Goal: Use online tool/utility: Utilize a website feature to perform a specific function

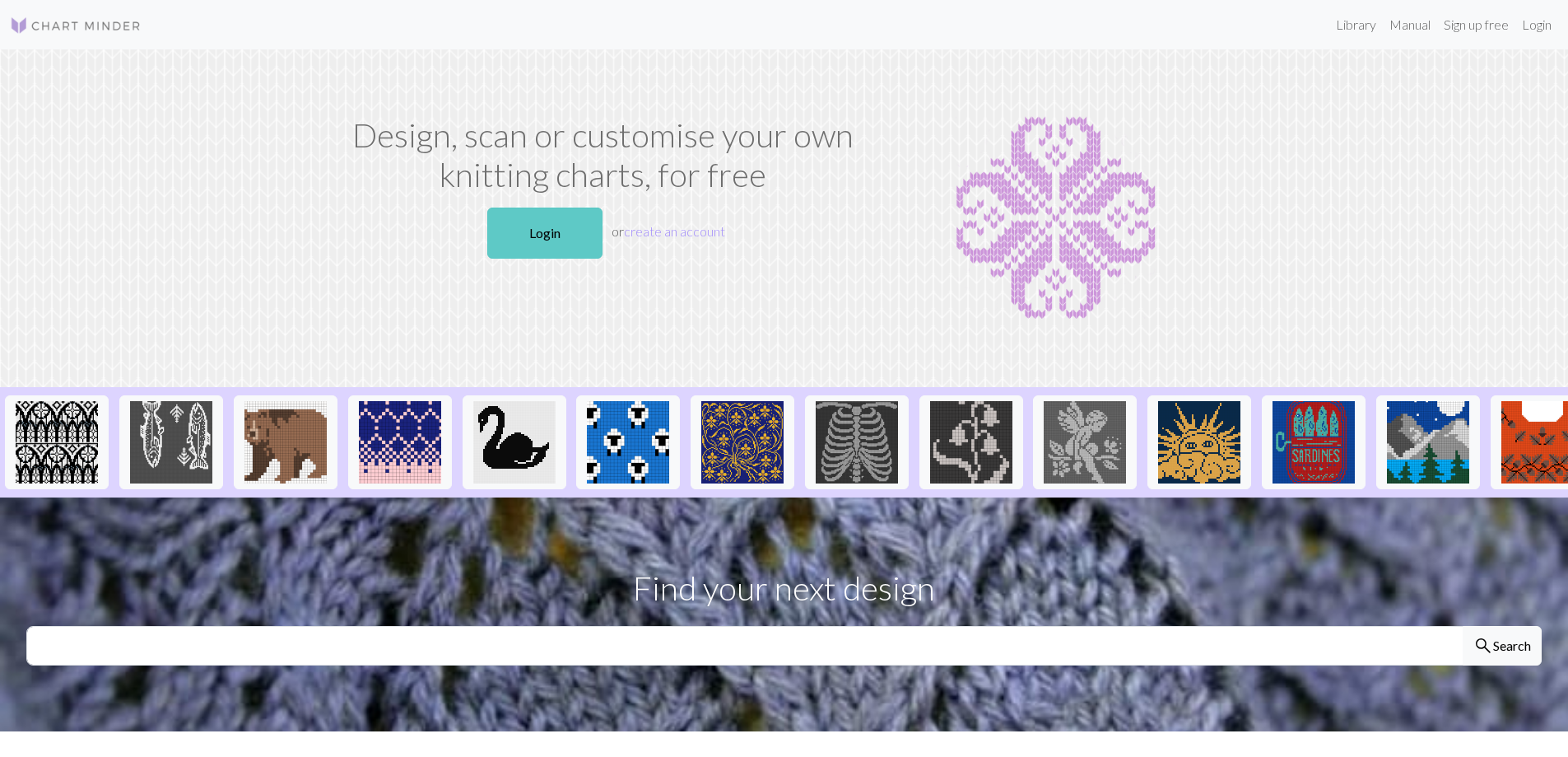
click at [555, 223] on link "Login" at bounding box center [544, 233] width 115 height 51
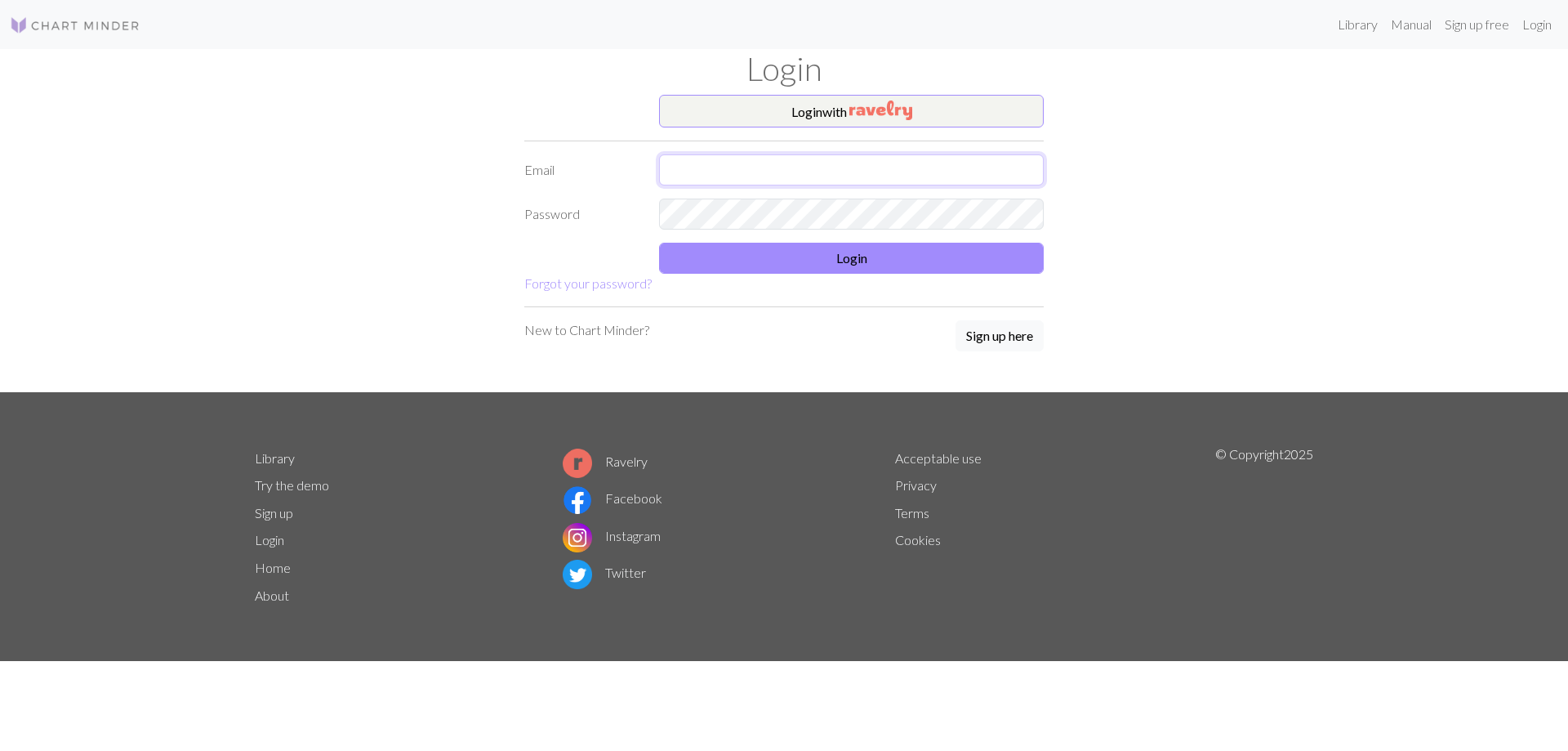
click at [720, 171] on input "text" at bounding box center [850, 170] width 384 height 31
click at [776, 210] on form "Login with Email Password Login Forgot your password?" at bounding box center [783, 194] width 519 height 198
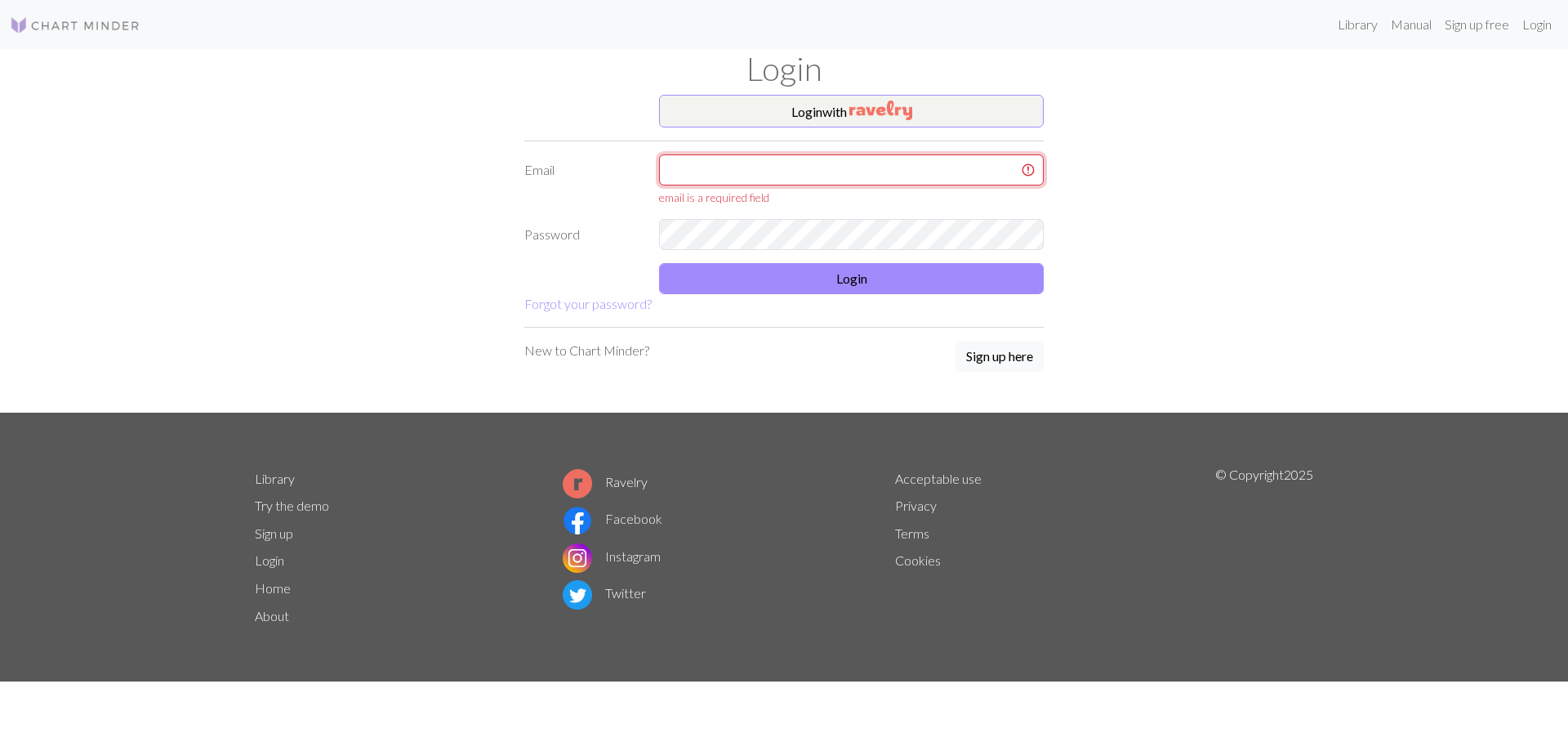
click at [797, 172] on input "text" at bounding box center [850, 170] width 384 height 31
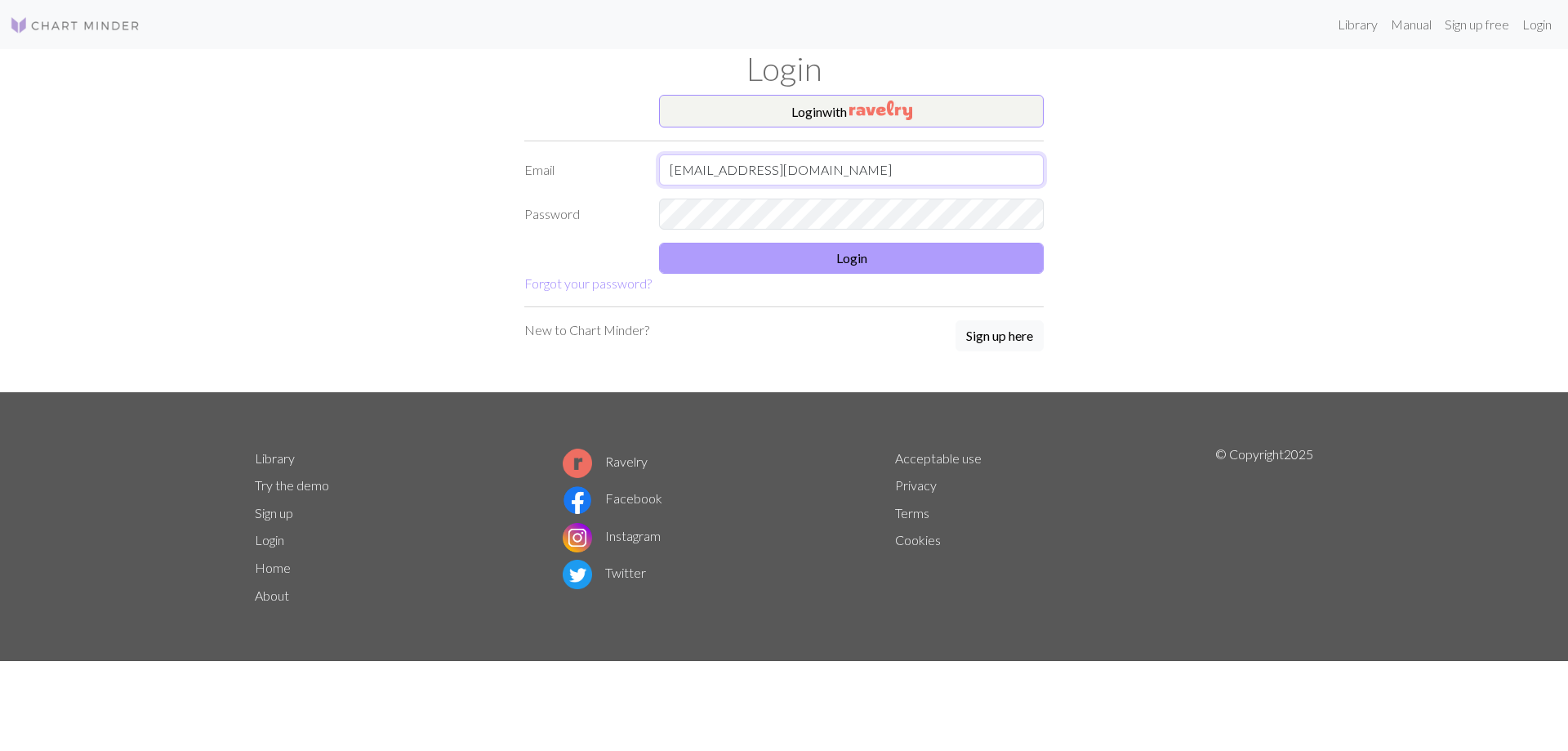
type input "[EMAIL_ADDRESS][DOMAIN_NAME]"
click at [837, 258] on button "Login" at bounding box center [850, 258] width 384 height 31
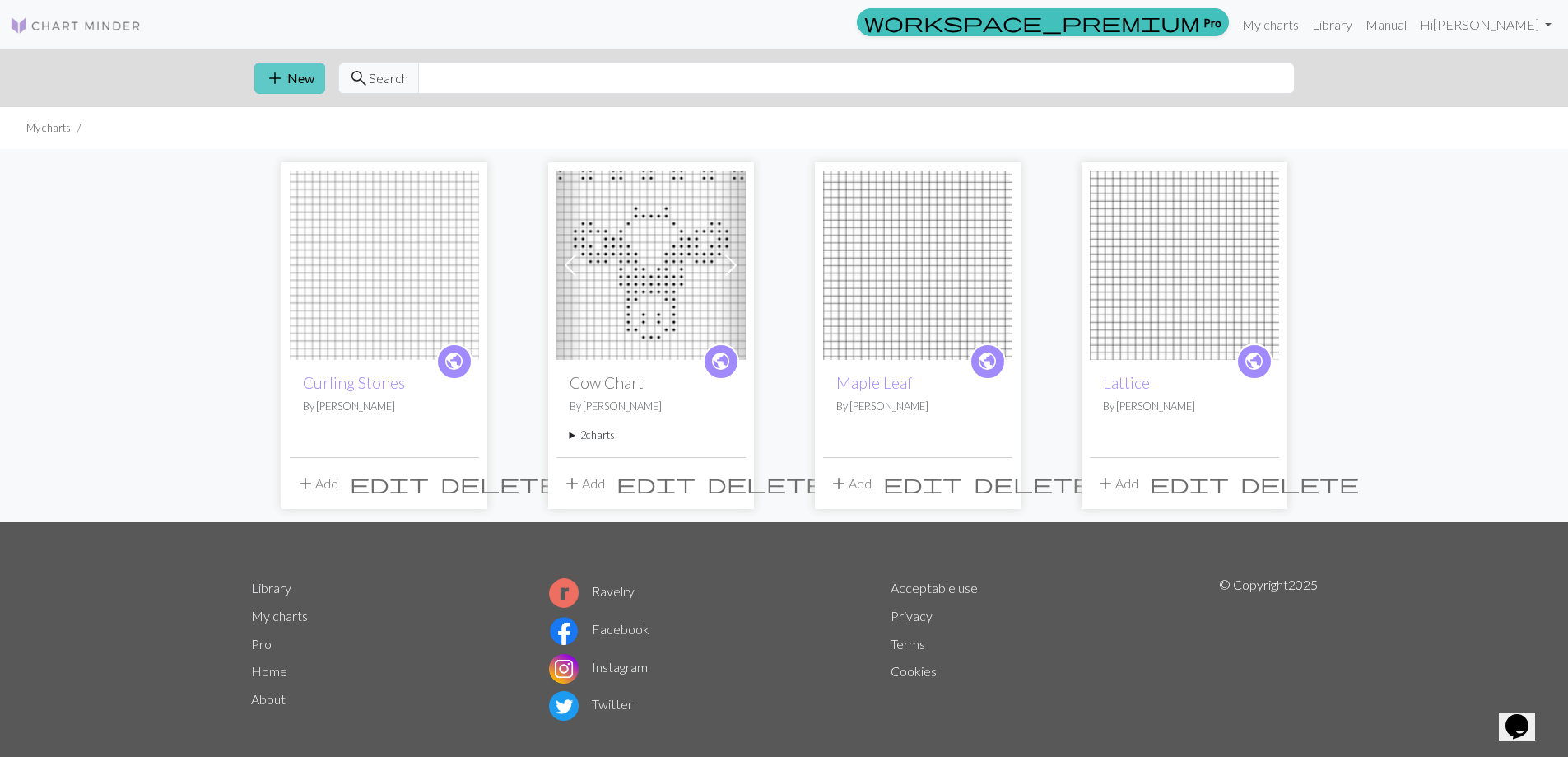
click at [304, 77] on button "add New" at bounding box center [290, 78] width 71 height 32
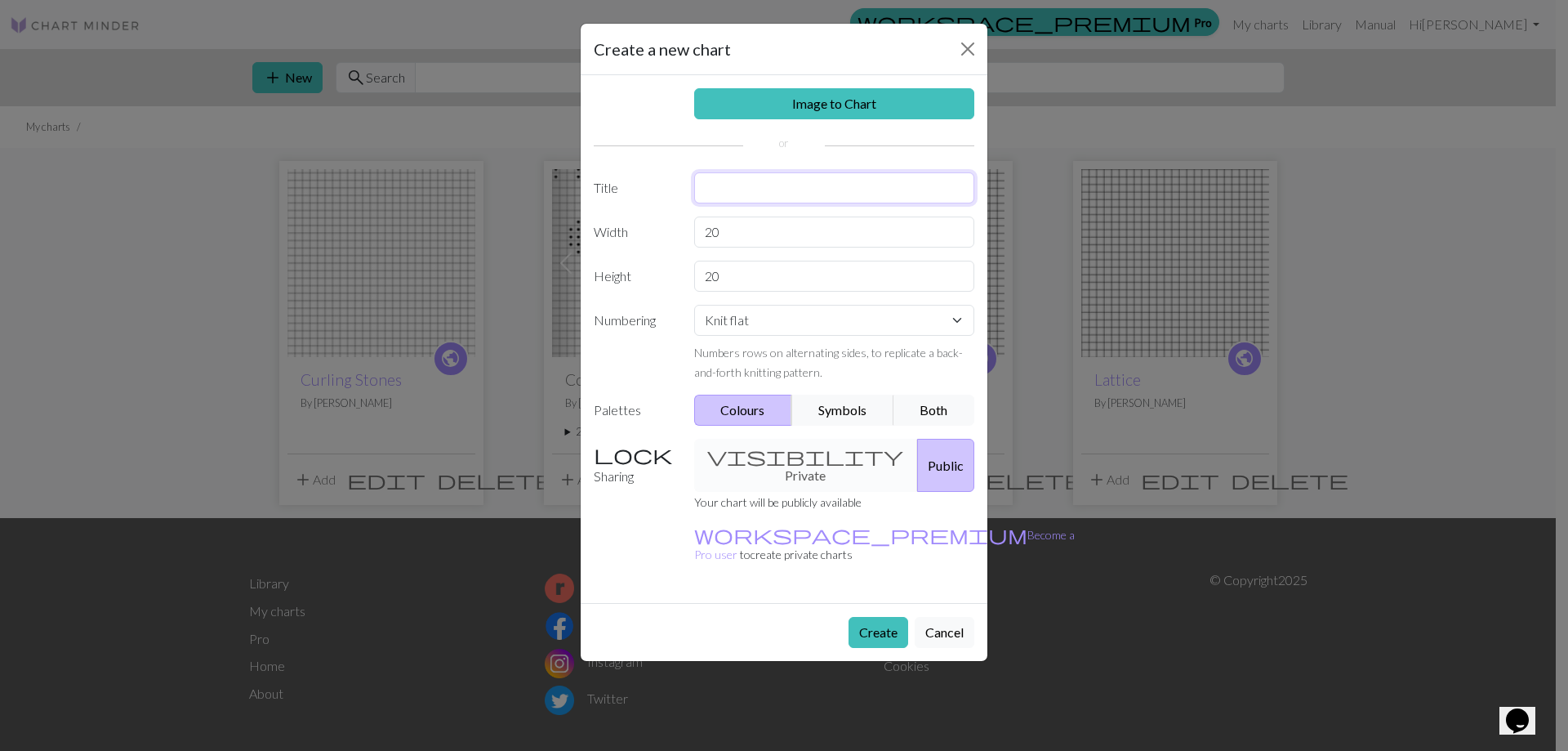
click at [771, 183] on input "text" at bounding box center [834, 188] width 281 height 31
type input "Saltwater Mitten Charts"
click at [722, 233] on input "20" at bounding box center [834, 232] width 281 height 31
type input "25"
click at [720, 275] on input "20" at bounding box center [834, 276] width 281 height 31
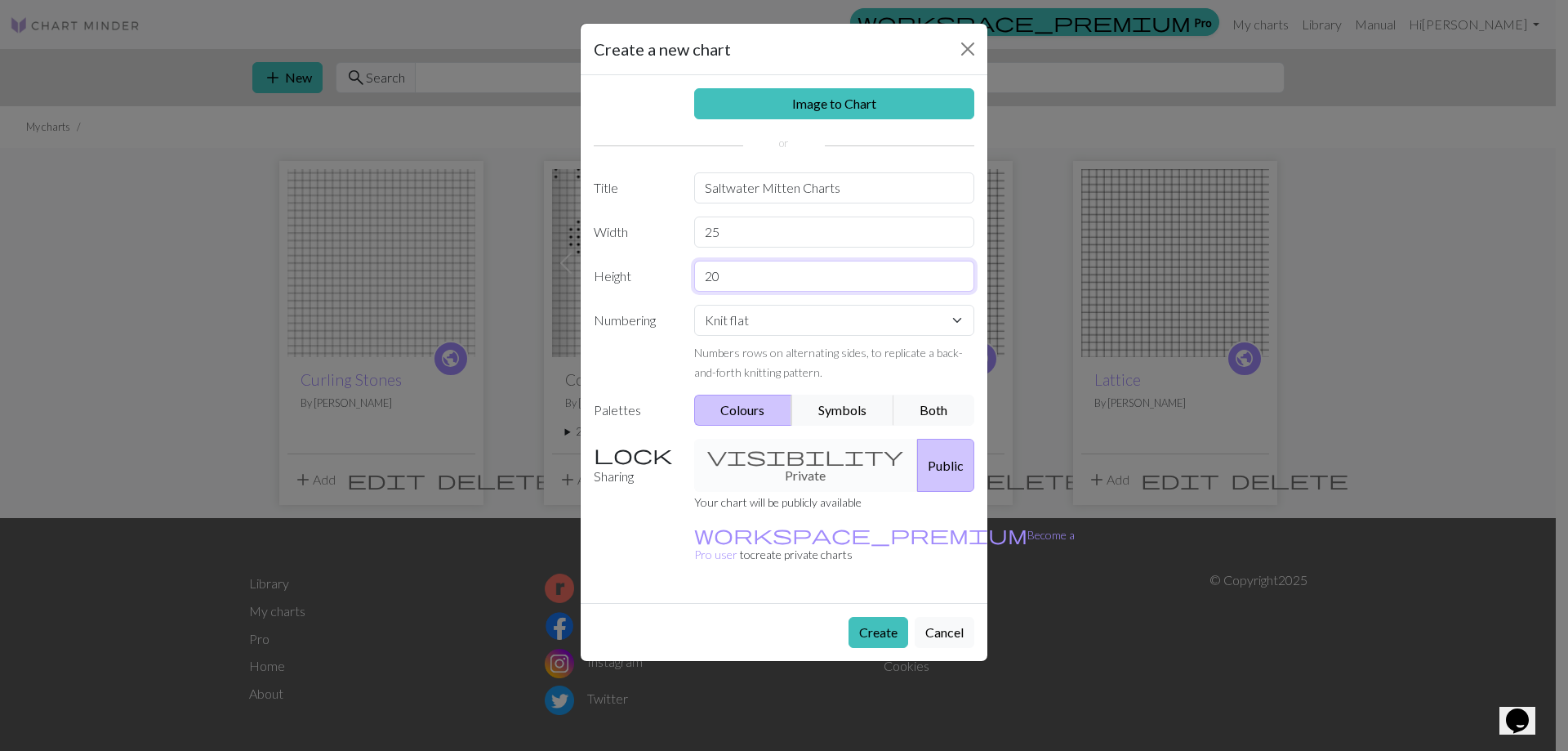
type input "0"
type input "38"
click at [845, 402] on button "Symbols" at bounding box center [843, 410] width 103 height 31
click at [874, 617] on button "Create" at bounding box center [878, 632] width 60 height 31
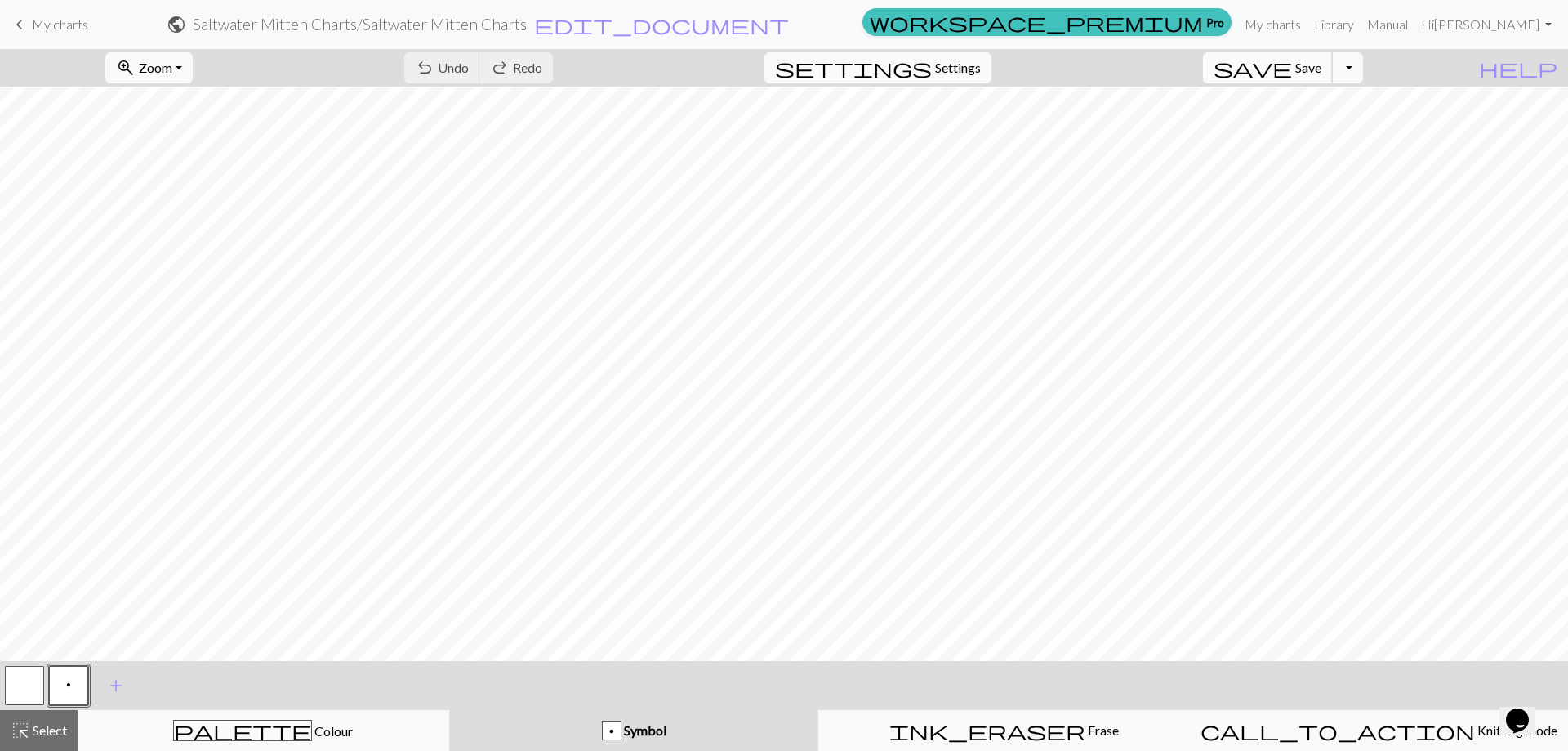
click at [1321, 67] on span "Save" at bounding box center [1309, 67] width 27 height 15
click at [1363, 69] on button "Toggle Dropdown" at bounding box center [1348, 67] width 31 height 31
click at [1322, 129] on button "save_alt Download" at bounding box center [1227, 130] width 270 height 27
click at [764, 46] on button "Download" at bounding box center [744, 53] width 79 height 31
click at [1532, 27] on link "Hi [PERSON_NAME]" at bounding box center [1485, 25] width 143 height 32
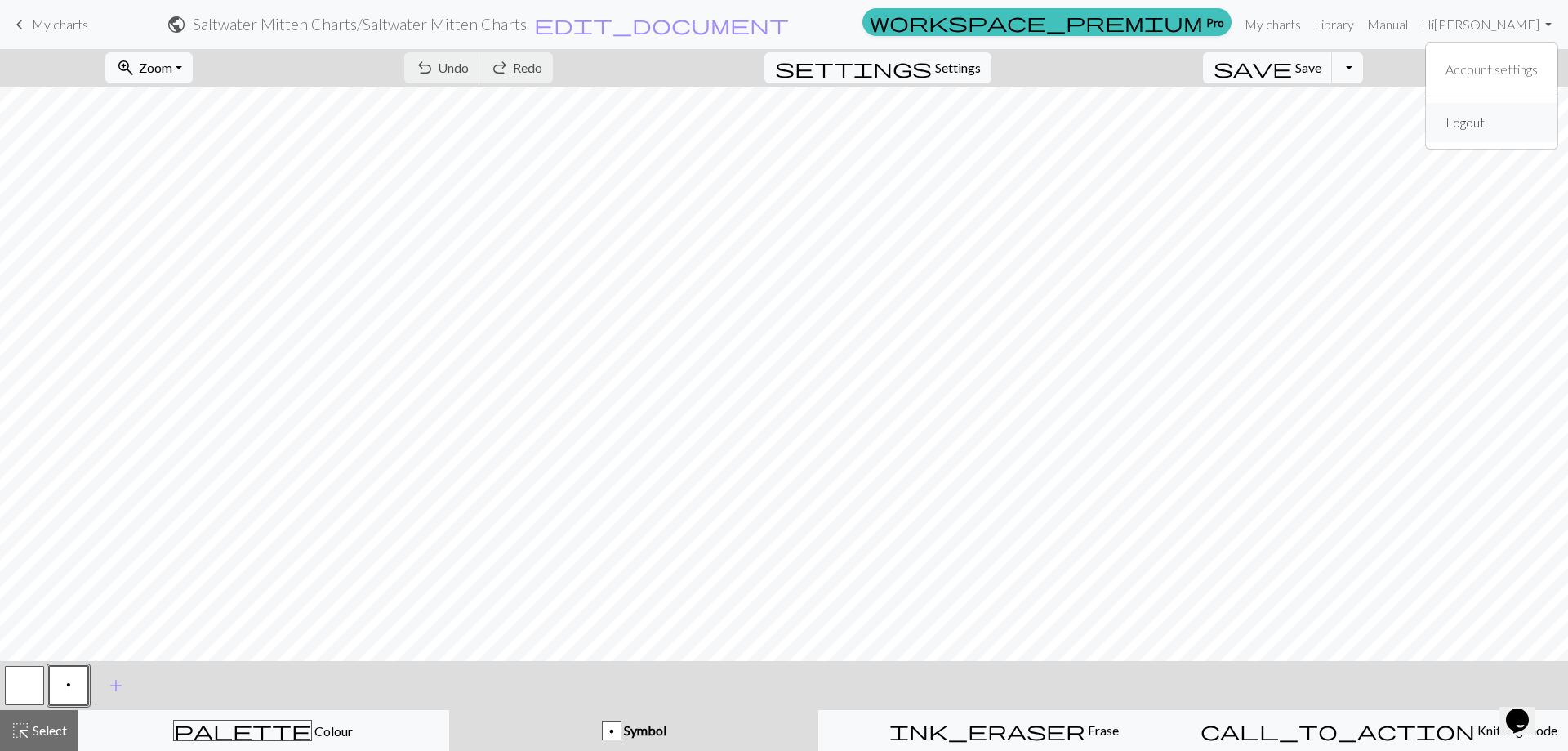
click at [1461, 122] on link "Logout" at bounding box center [1465, 122] width 52 height 32
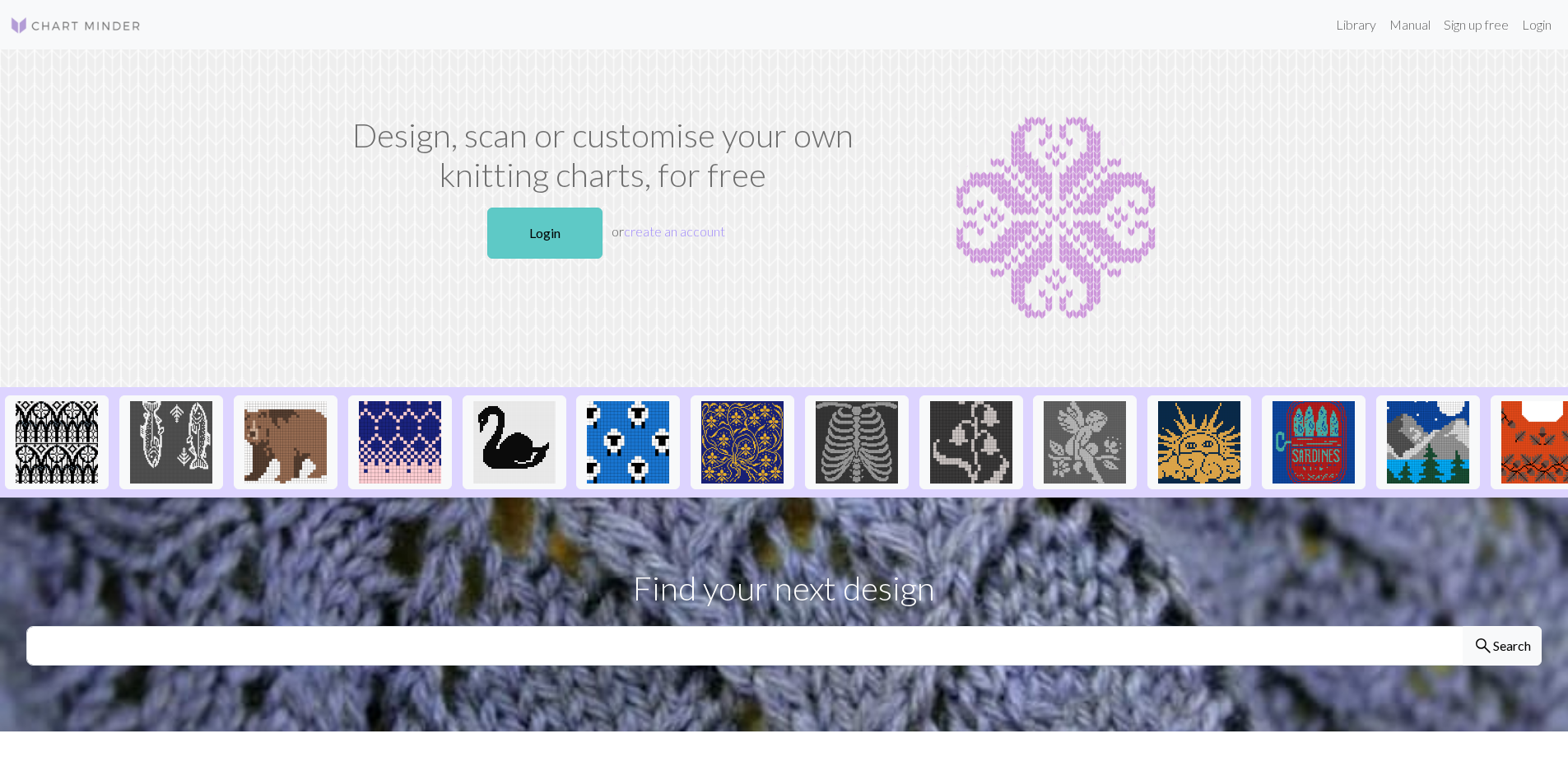
click at [540, 228] on link "Login" at bounding box center [544, 233] width 115 height 51
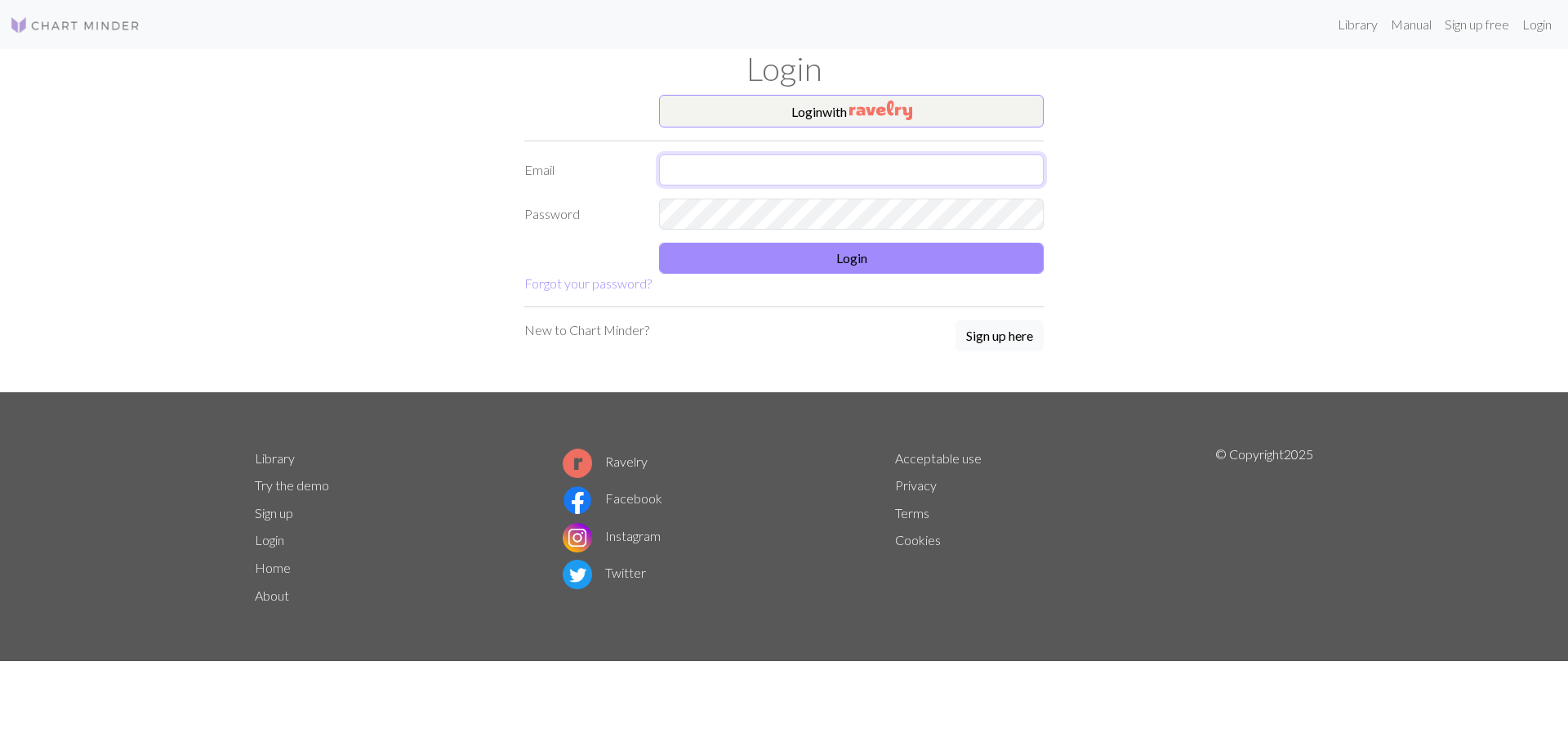
click at [841, 176] on input "text" at bounding box center [850, 170] width 384 height 31
type input "[EMAIL_ADDRESS][DOMAIN_NAME]"
click at [841, 251] on button "Login" at bounding box center [850, 258] width 384 height 31
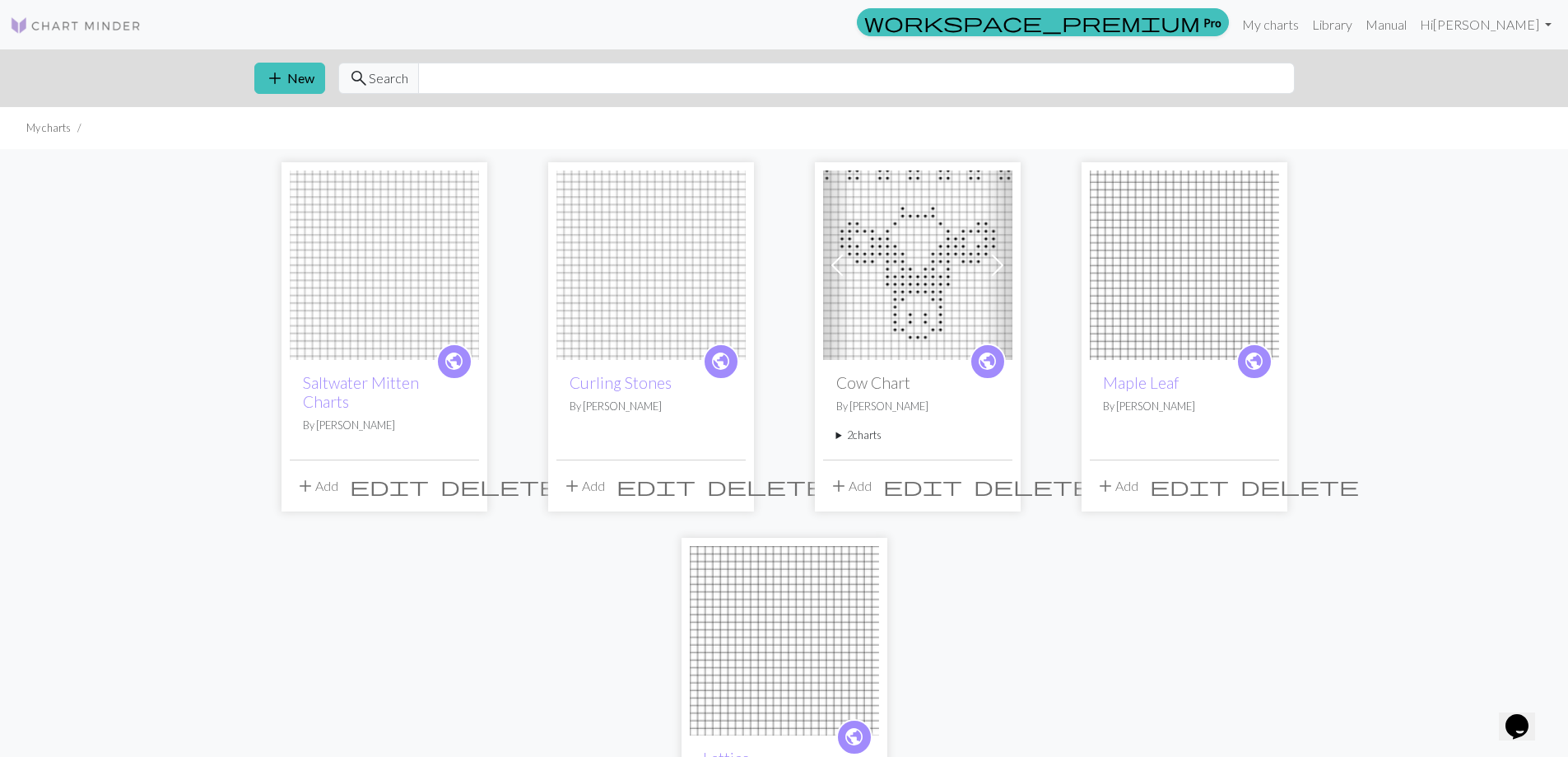
click at [442, 294] on img at bounding box center [385, 265] width 189 height 189
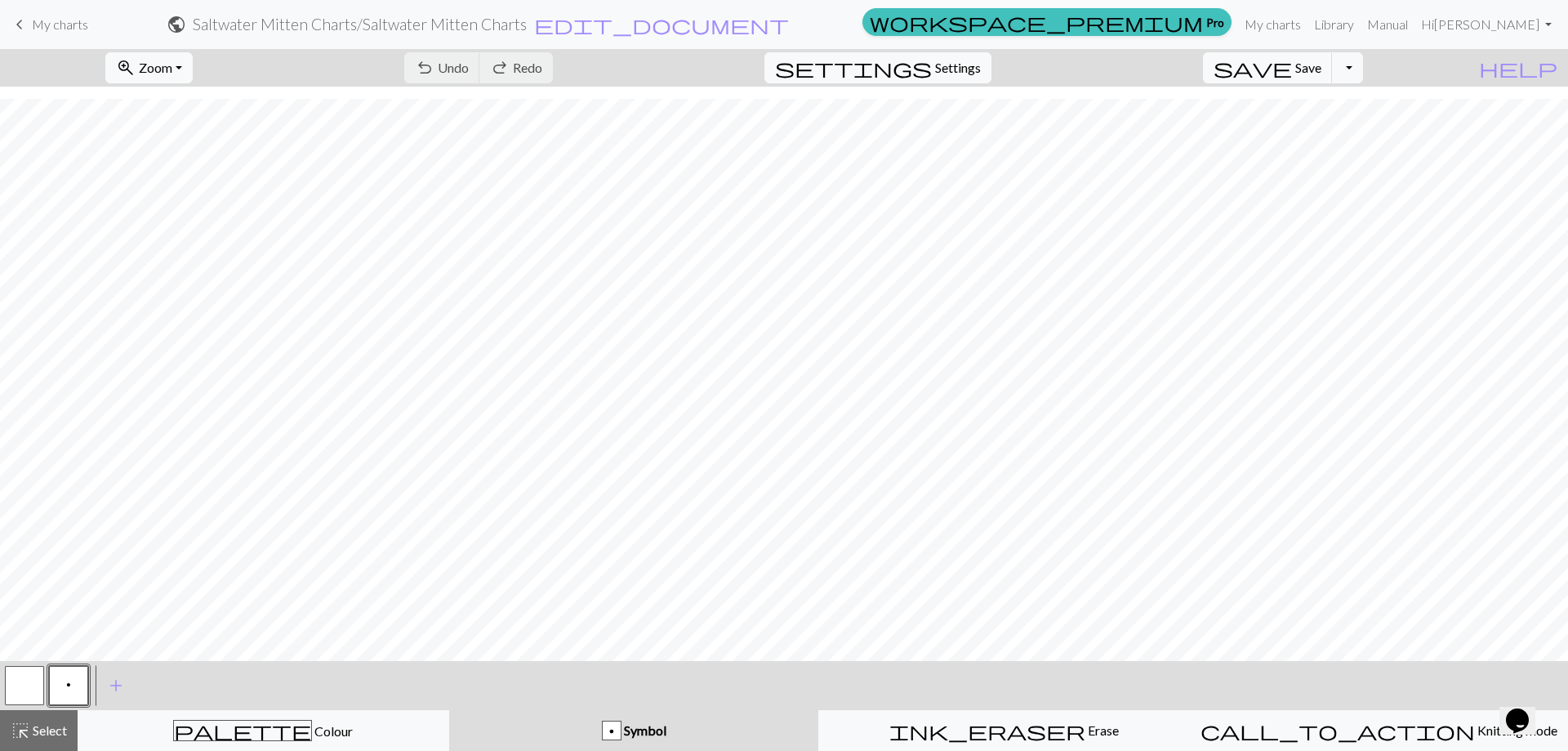
scroll to position [132, 0]
click at [1321, 67] on span "Save" at bounding box center [1309, 67] width 27 height 15
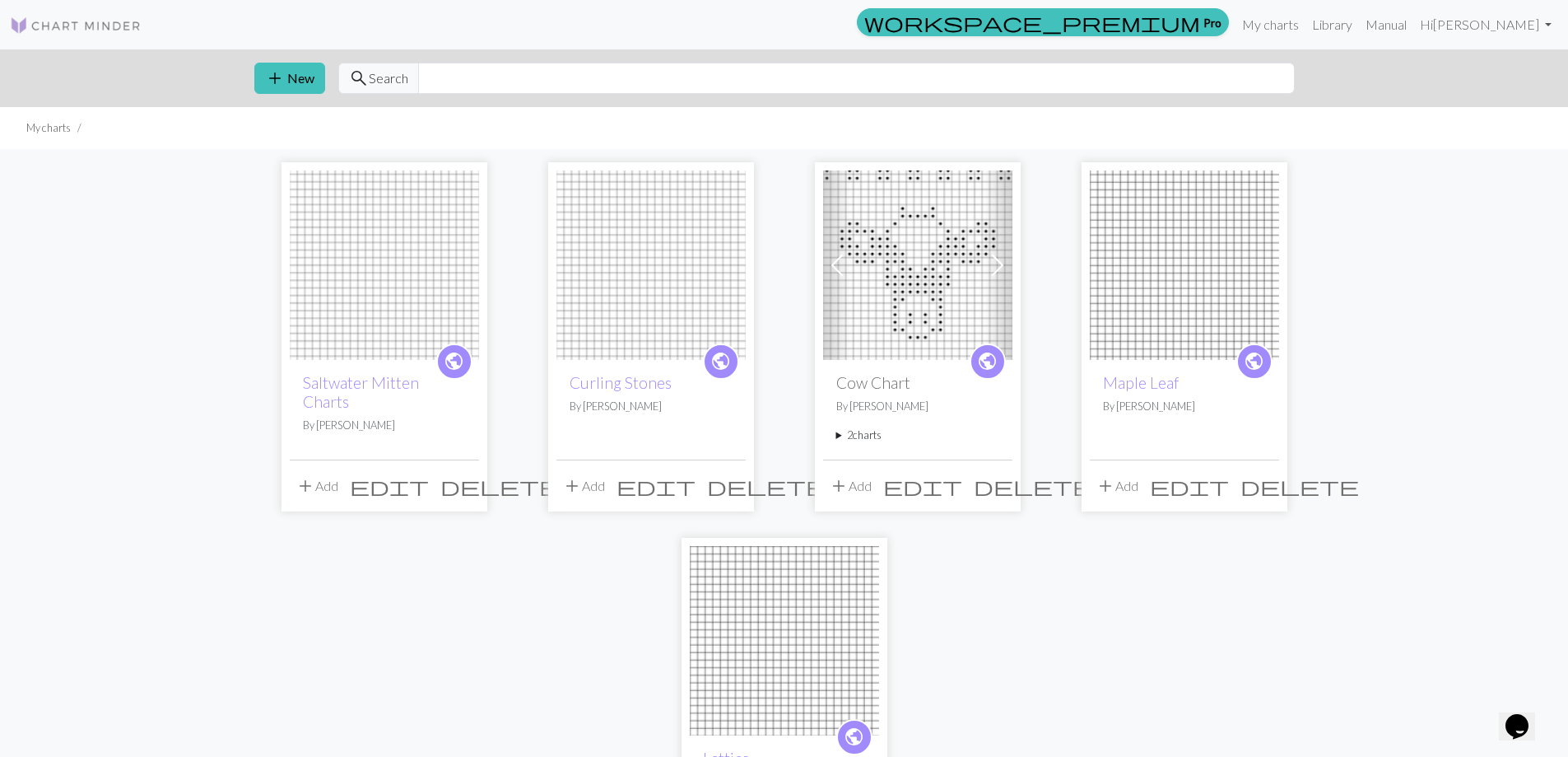
click at [384, 425] on div "public Saltwater Mitten Charts By [PERSON_NAME]" at bounding box center [385, 410] width 189 height 100
click at [396, 246] on img at bounding box center [385, 265] width 189 height 189
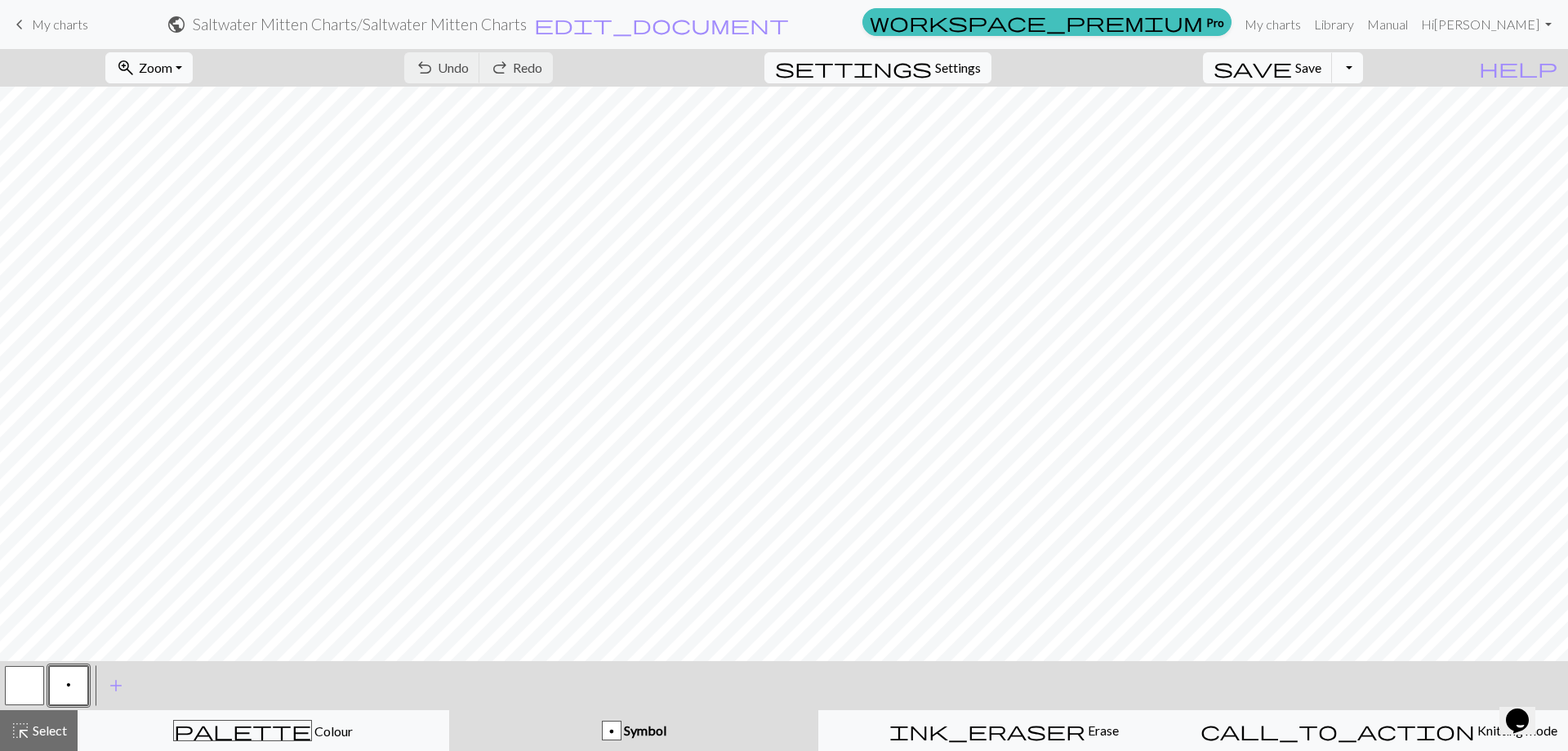
click at [1363, 66] on button "Toggle Dropdown" at bounding box center [1348, 67] width 31 height 31
click at [1318, 128] on button "save_alt Download" at bounding box center [1227, 130] width 270 height 27
click at [748, 44] on button "Download" at bounding box center [744, 53] width 79 height 31
click at [1475, 27] on link "Hi [PERSON_NAME]" at bounding box center [1485, 25] width 143 height 32
